Goal: Task Accomplishment & Management: Manage account settings

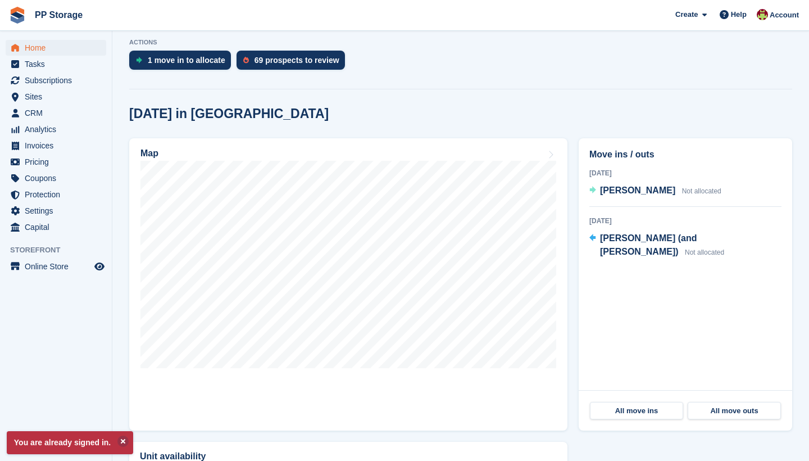
scroll to position [228, 0]
click at [632, 194] on span "[PERSON_NAME]" at bounding box center [637, 190] width 75 height 10
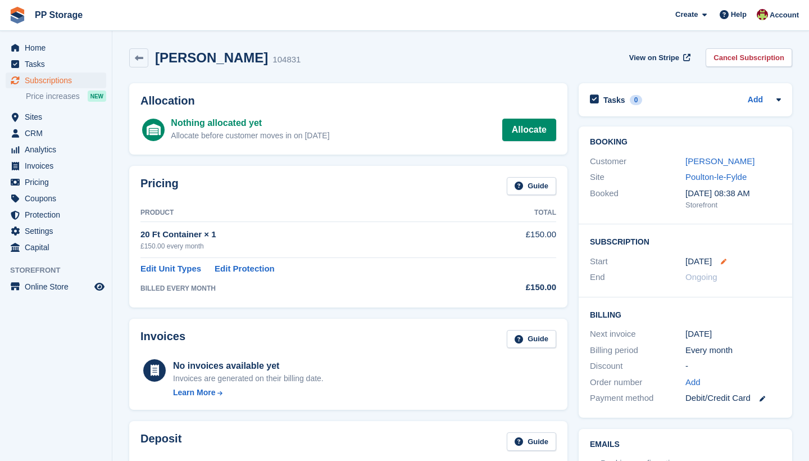
click at [724, 260] on icon at bounding box center [724, 262] width 6 height 6
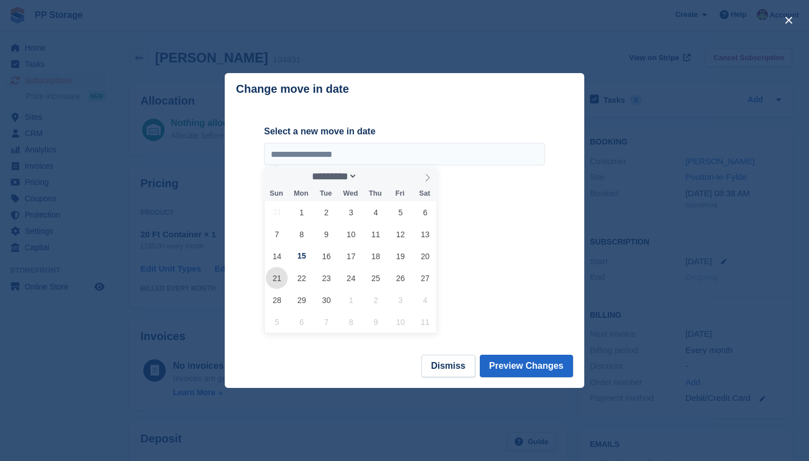
click at [278, 280] on span "21" at bounding box center [277, 278] width 22 height 22
type input "**********"
click at [530, 363] on button "Preview Changes" at bounding box center [527, 366] width 94 height 22
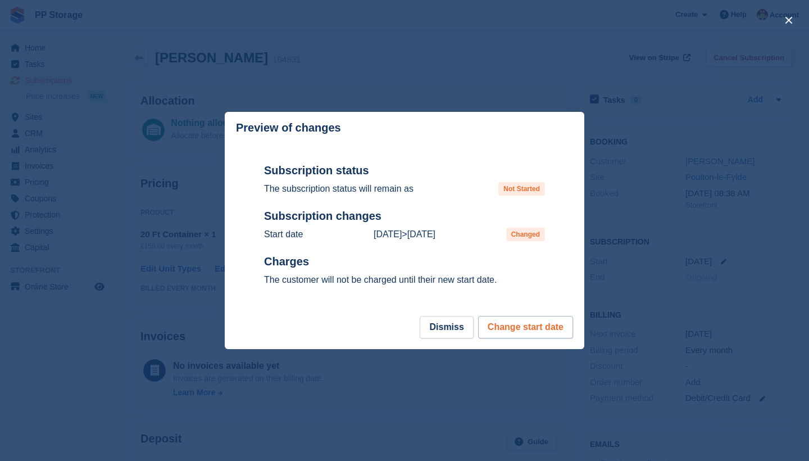
click at [524, 334] on button "Change start date" at bounding box center [525, 327] width 95 height 22
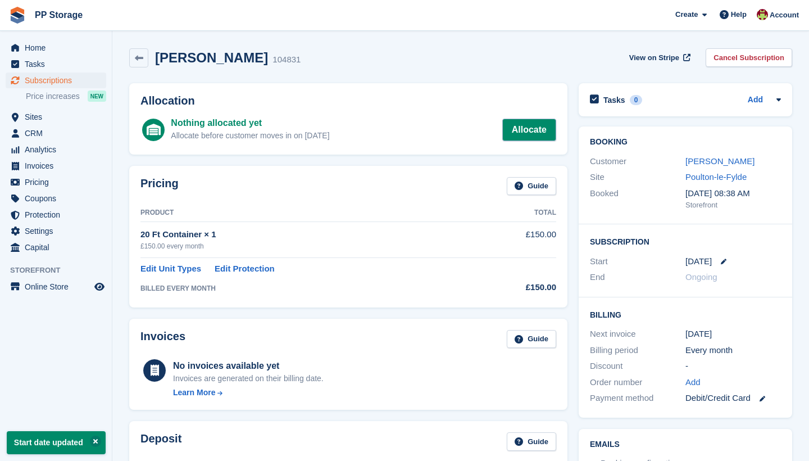
click at [525, 134] on link "Allocate" at bounding box center [530, 130] width 54 height 22
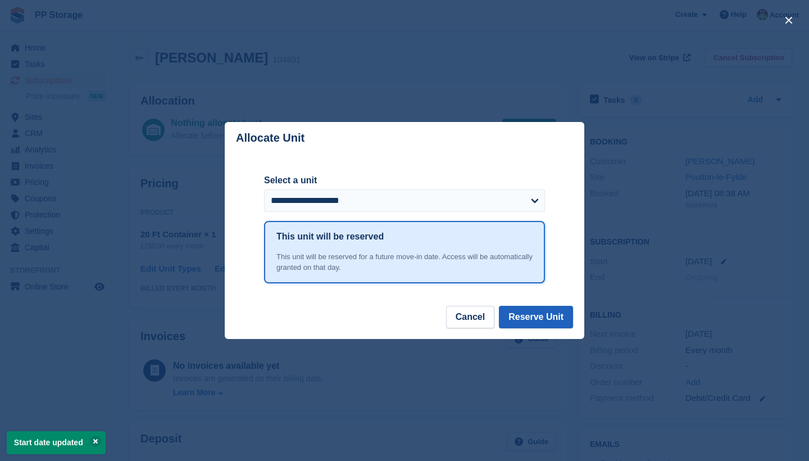
click at [533, 320] on button "Reserve Unit" at bounding box center [536, 317] width 74 height 22
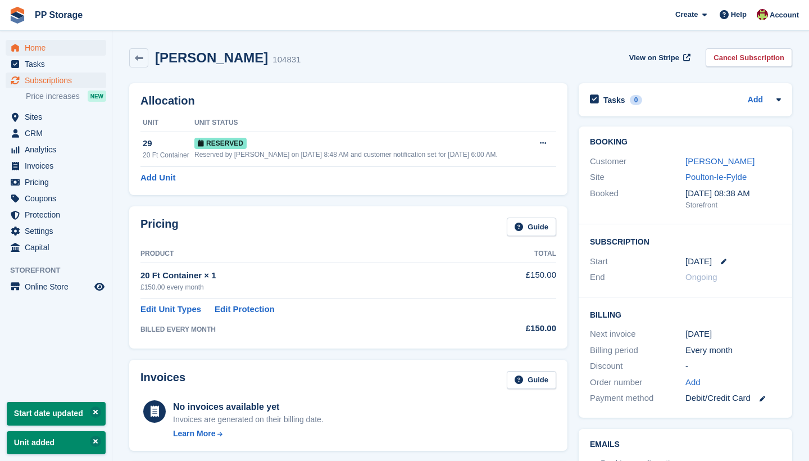
click at [40, 46] on span "Home" at bounding box center [58, 48] width 67 height 16
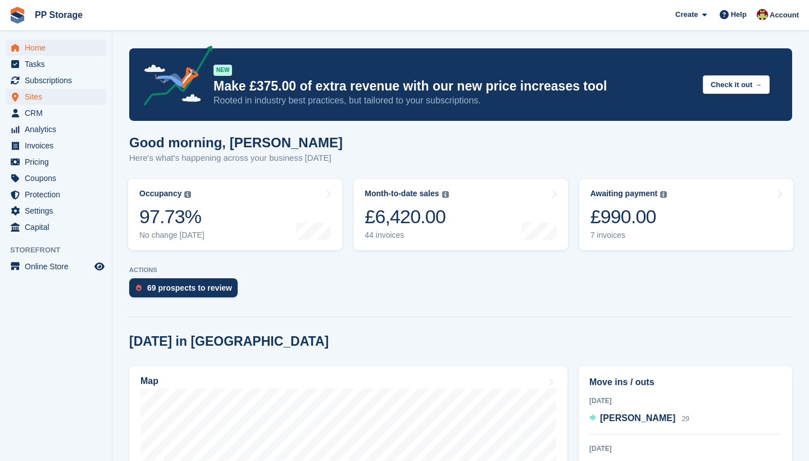
click at [38, 99] on span "Sites" at bounding box center [58, 97] width 67 height 16
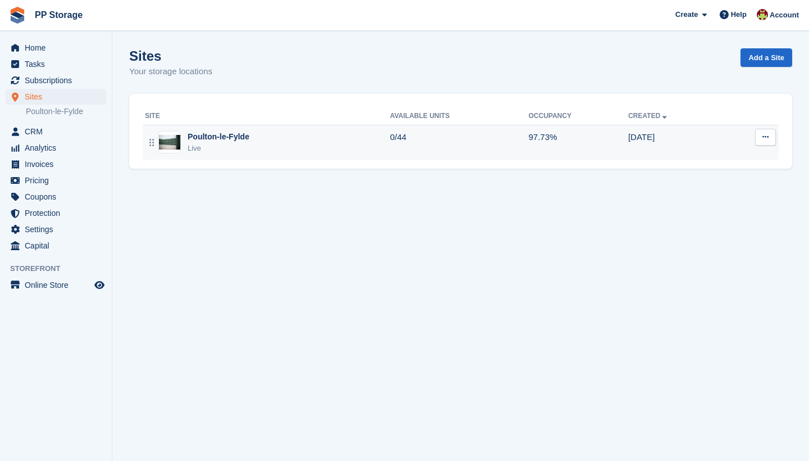
click at [762, 141] on button at bounding box center [766, 137] width 21 height 17
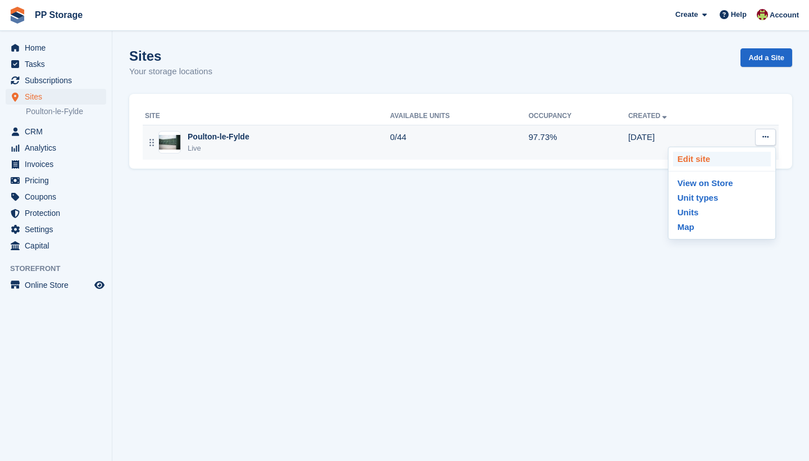
click at [696, 160] on p "Edit site" at bounding box center [722, 159] width 98 height 15
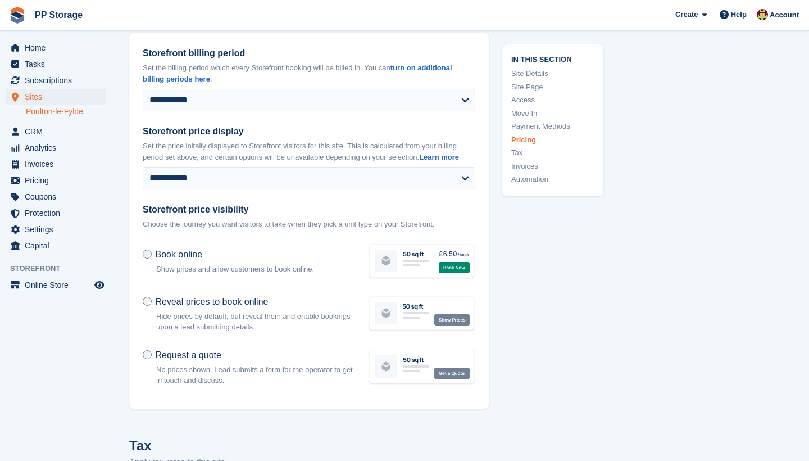
scroll to position [3943, 0]
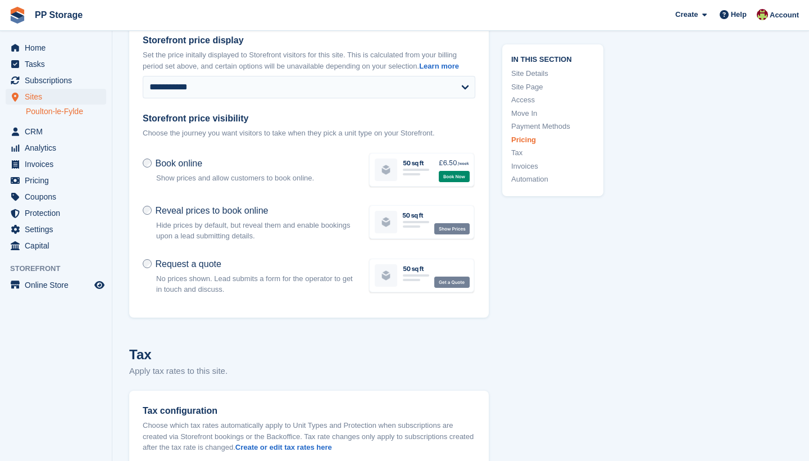
click at [161, 268] on span "Request a quote" at bounding box center [188, 264] width 66 height 10
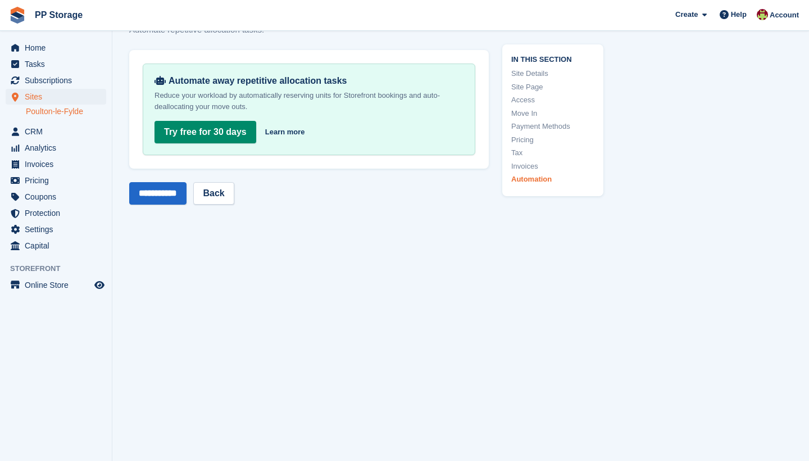
scroll to position [4622, 0]
click at [168, 196] on input "**********" at bounding box center [157, 193] width 57 height 22
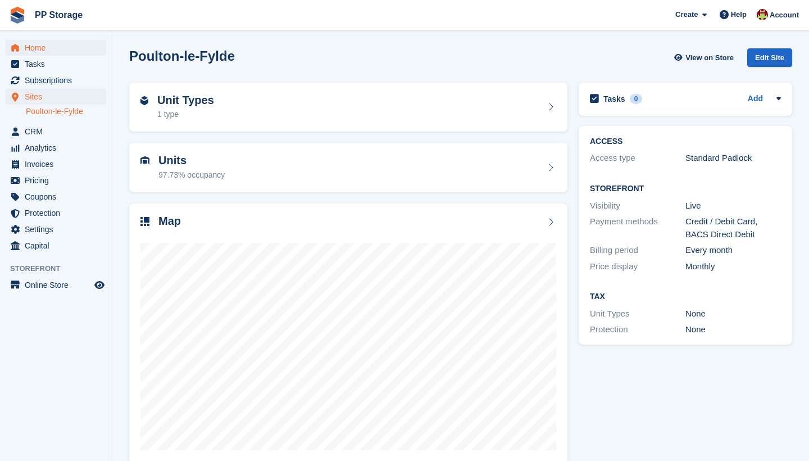
click at [33, 47] on span "Home" at bounding box center [58, 48] width 67 height 16
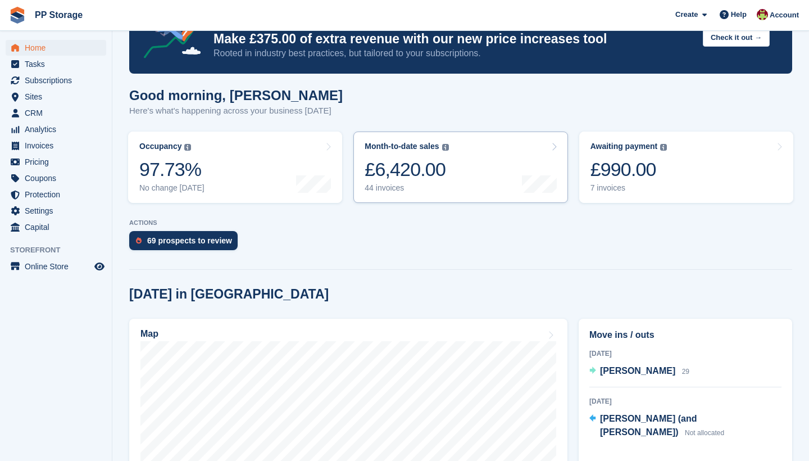
scroll to position [100, 0]
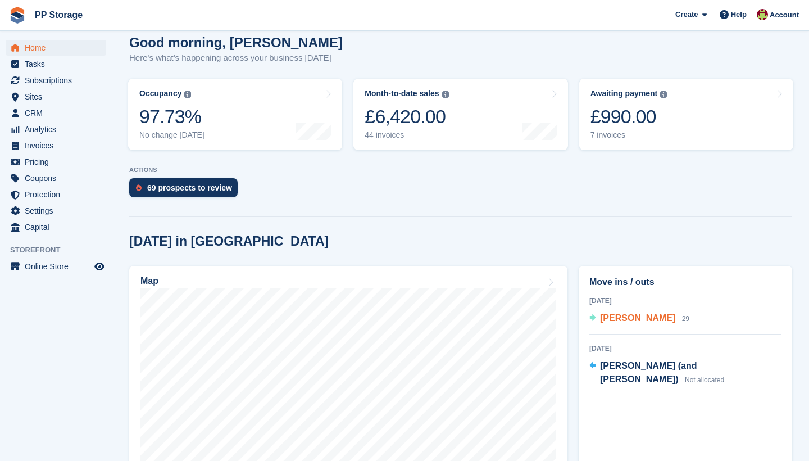
click at [625, 322] on span "[PERSON_NAME]" at bounding box center [637, 318] width 75 height 10
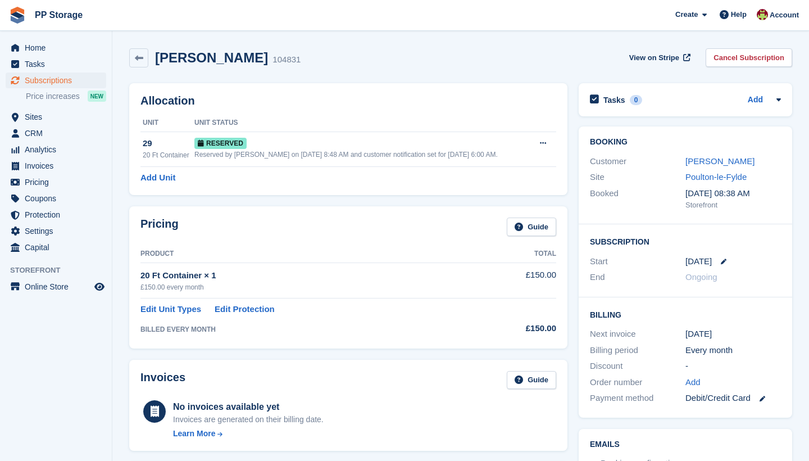
click at [695, 262] on time "[DATE]" at bounding box center [699, 261] width 26 height 13
click at [723, 259] on icon at bounding box center [724, 262] width 6 height 6
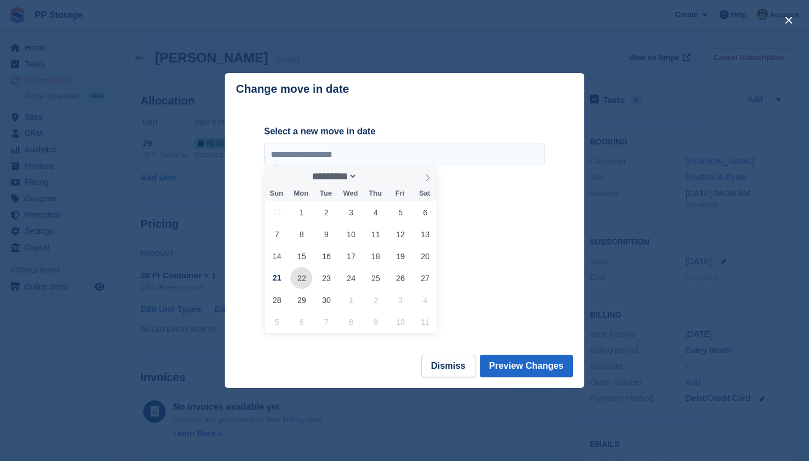
click at [307, 276] on span "22" at bounding box center [302, 278] width 22 height 22
type input "**********"
click at [546, 364] on button "Preview Changes" at bounding box center [527, 366] width 94 height 22
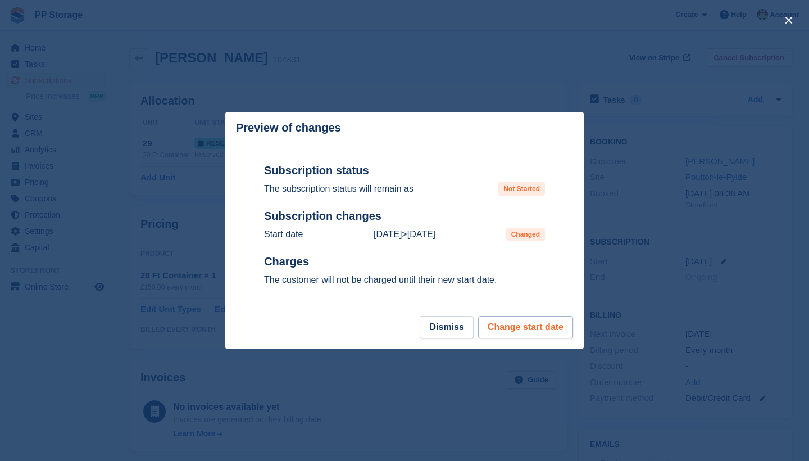
click at [533, 331] on button "Change start date" at bounding box center [525, 327] width 95 height 22
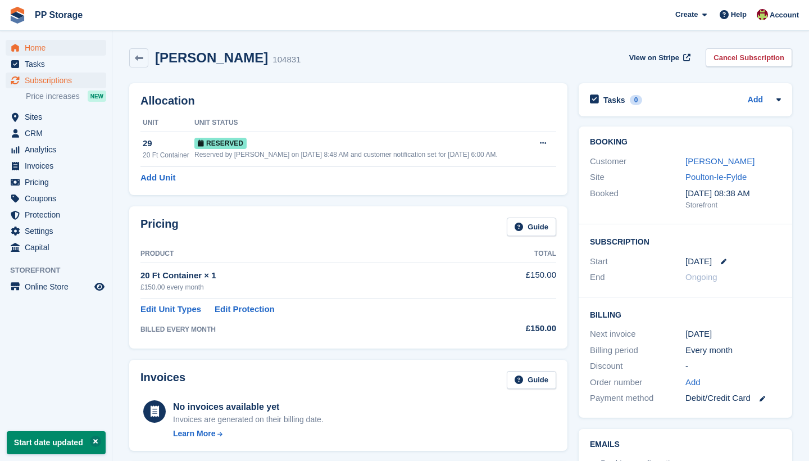
click at [37, 49] on span "Home" at bounding box center [58, 48] width 67 height 16
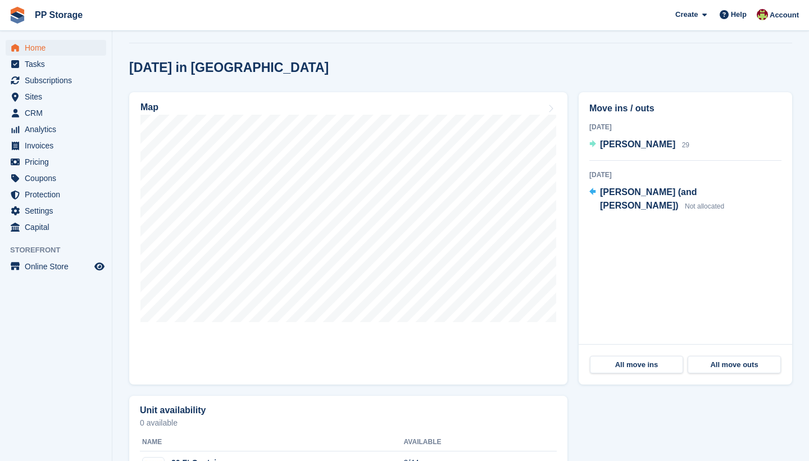
scroll to position [276, 0]
